Goal: Task Accomplishment & Management: Use online tool/utility

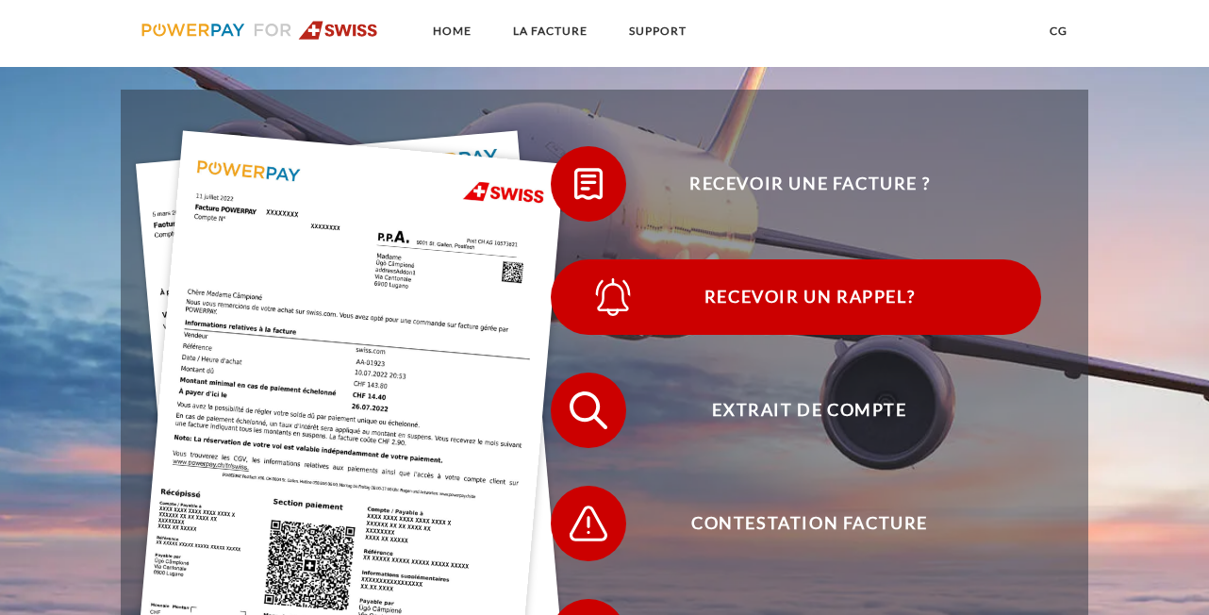
scroll to position [556, 0]
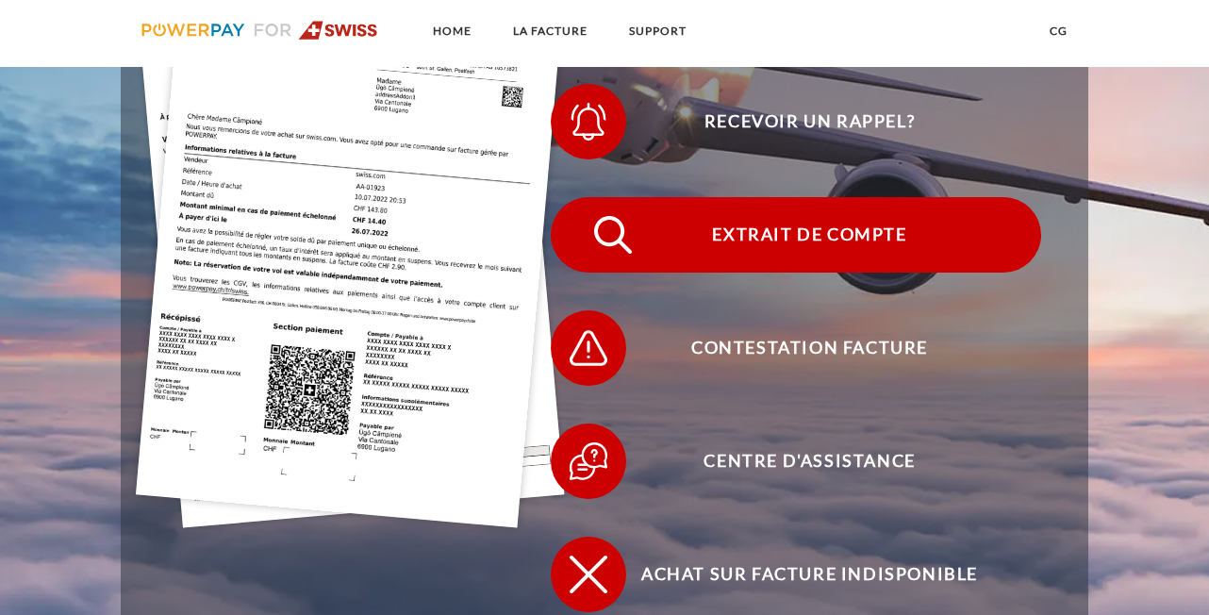
click at [783, 237] on span "Extrait de compte" at bounding box center [809, 234] width 462 height 75
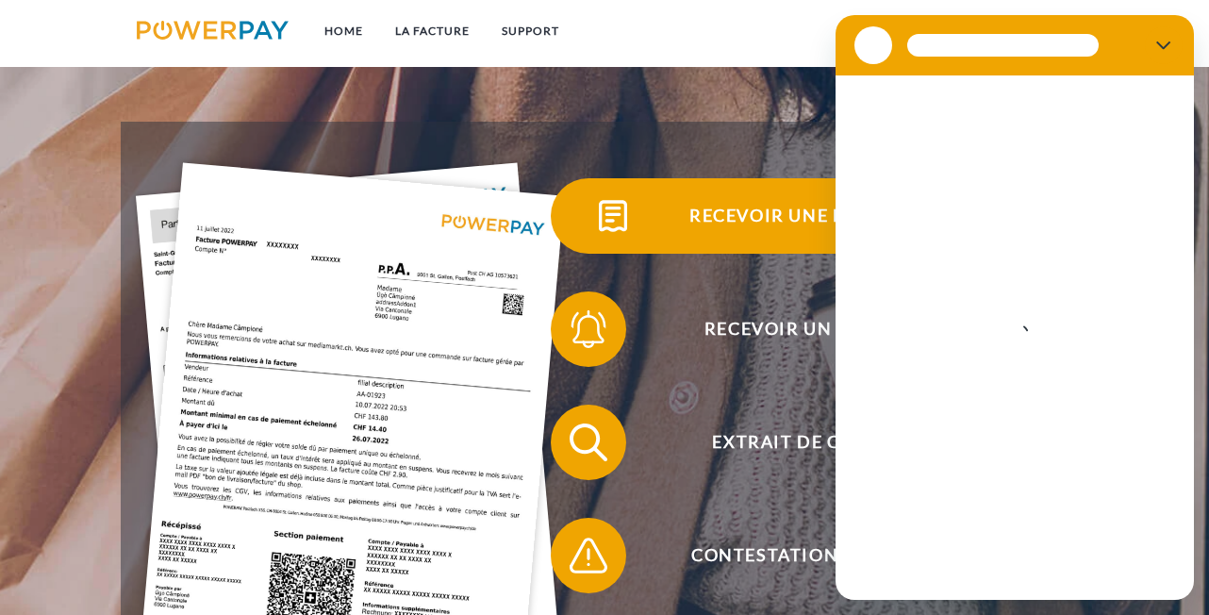
scroll to position [253, 0]
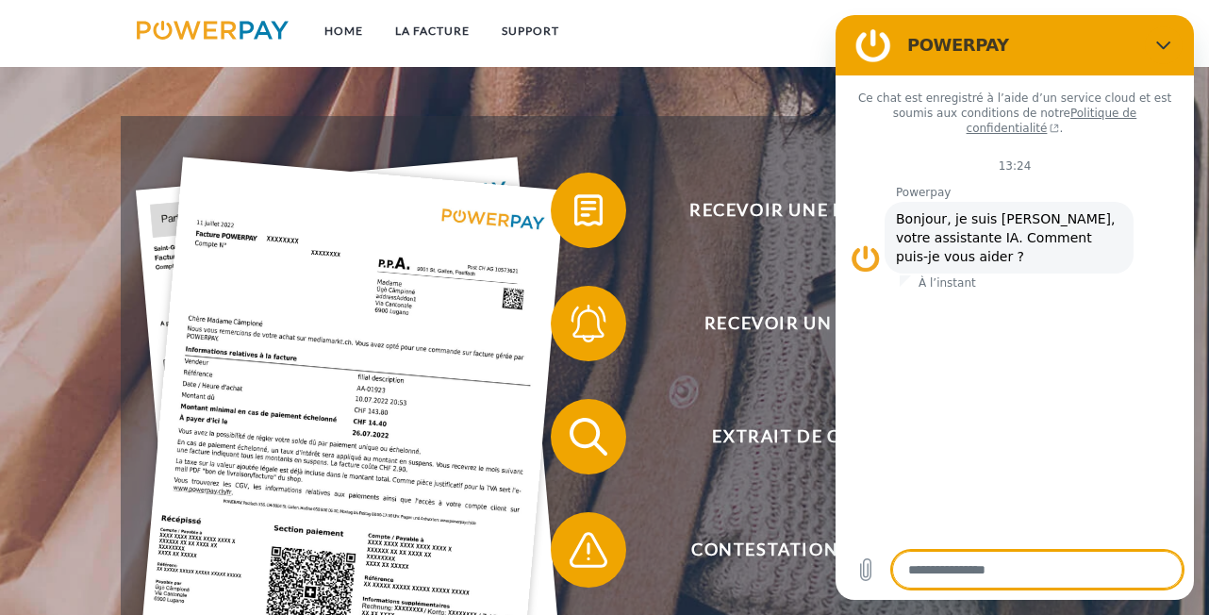
click at [1166, 43] on icon "Fermer" at bounding box center [1163, 45] width 15 height 15
type textarea "*"
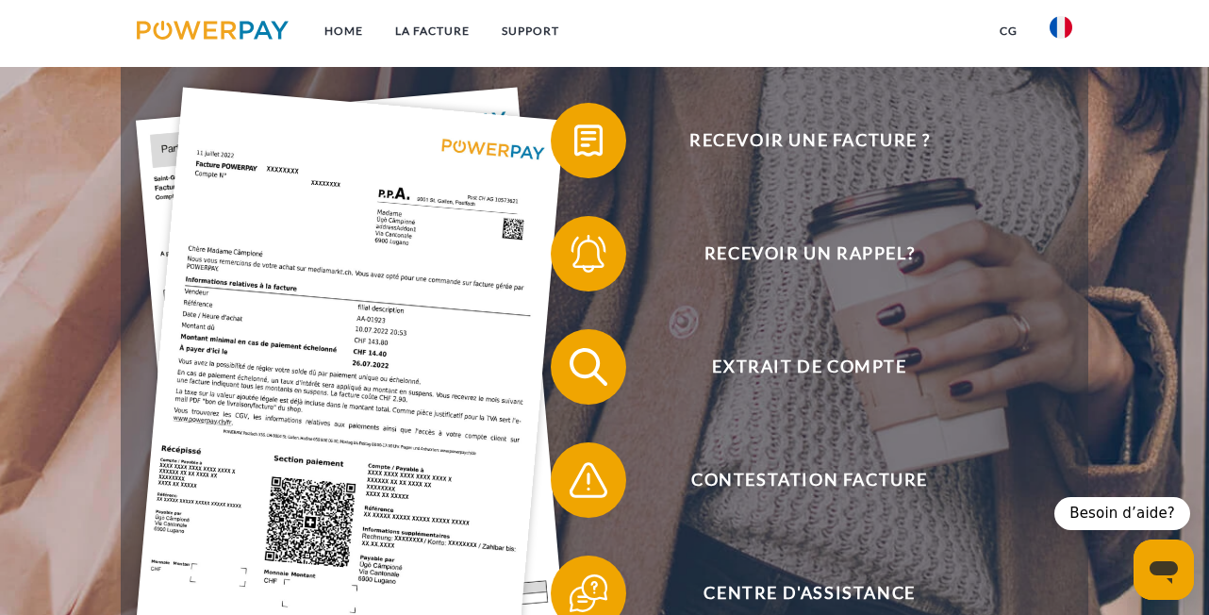
scroll to position [344, 0]
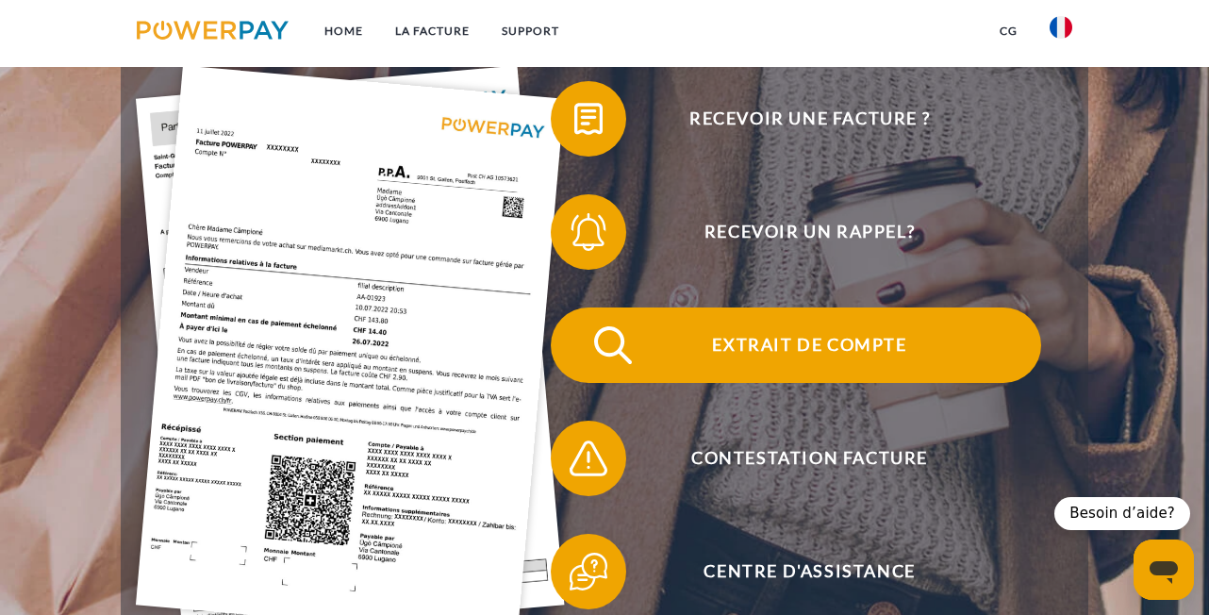
click at [796, 333] on span "Extrait de compte" at bounding box center [809, 344] width 462 height 75
